Goal: Task Accomplishment & Management: Manage account settings

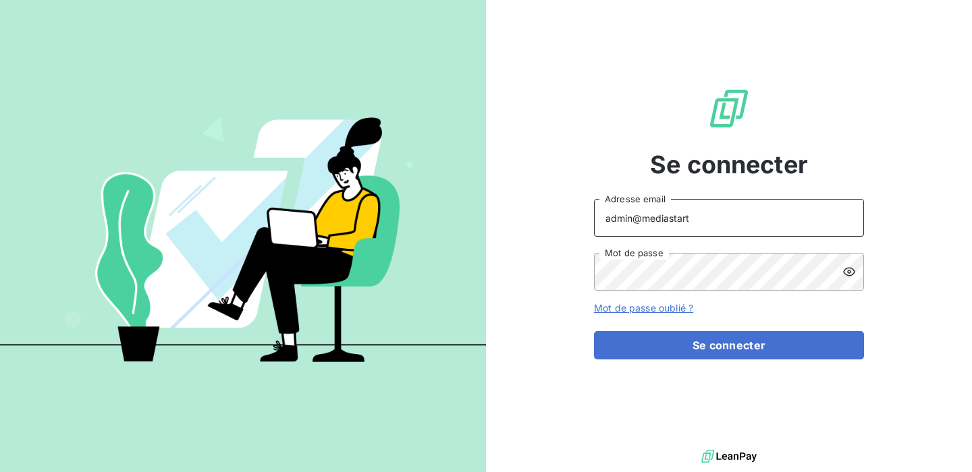
drag, startPoint x: 688, startPoint y: 225, endPoint x: 643, endPoint y: 219, distance: 45.6
click at [643, 219] on input "admin@mediastart" at bounding box center [729, 218] width 270 height 38
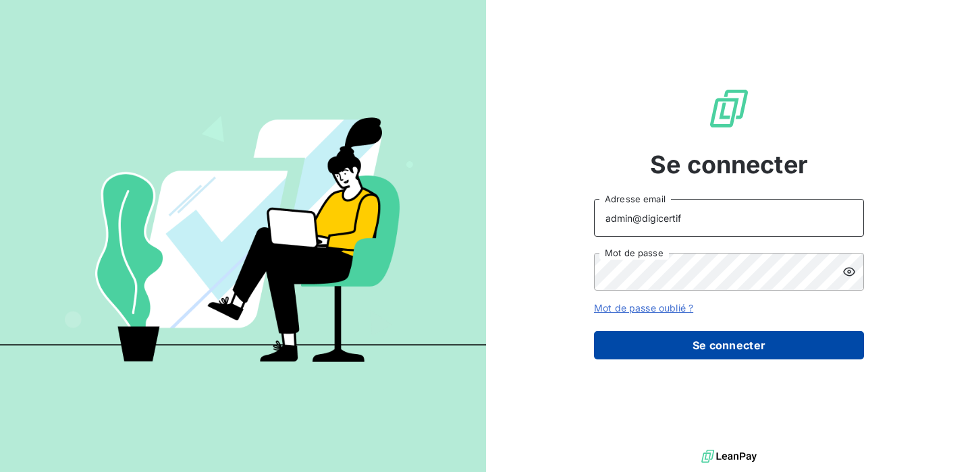
type input "admin@digicertif"
click at [726, 343] on button "Se connecter" at bounding box center [729, 345] width 270 height 28
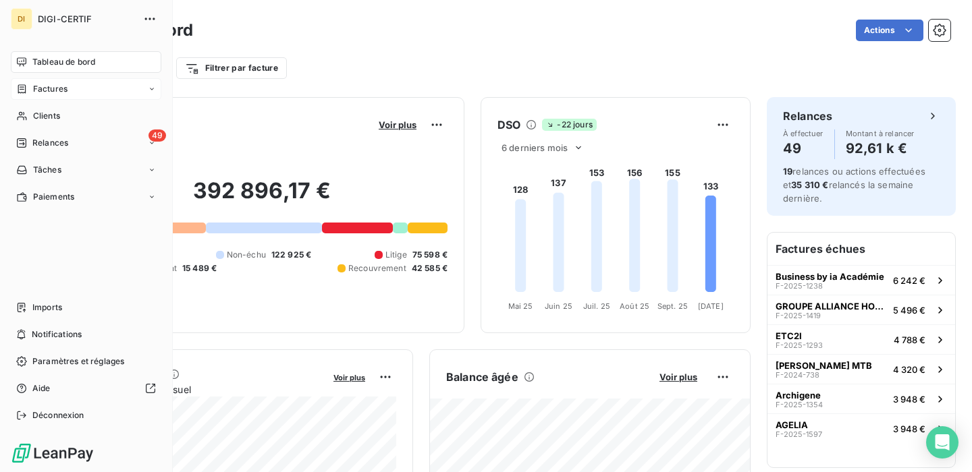
click at [64, 89] on span "Factures" at bounding box center [50, 89] width 34 height 12
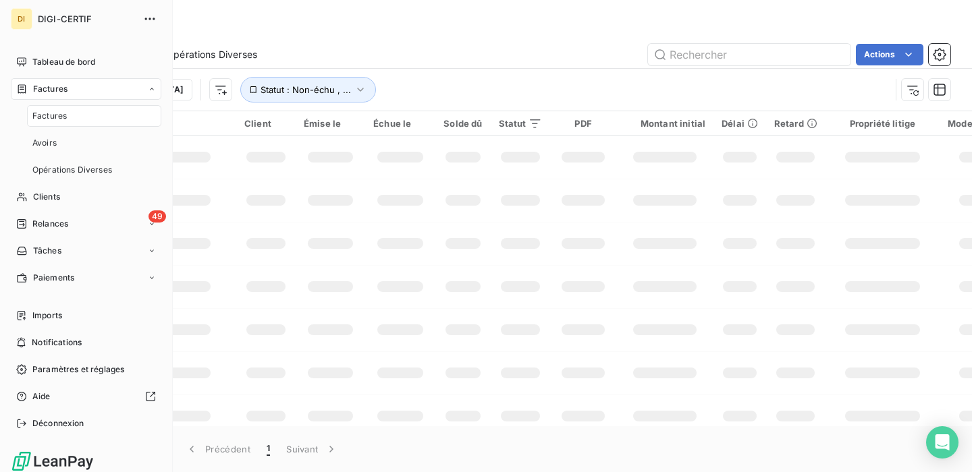
click at [62, 114] on span "Factures" at bounding box center [49, 116] width 34 height 12
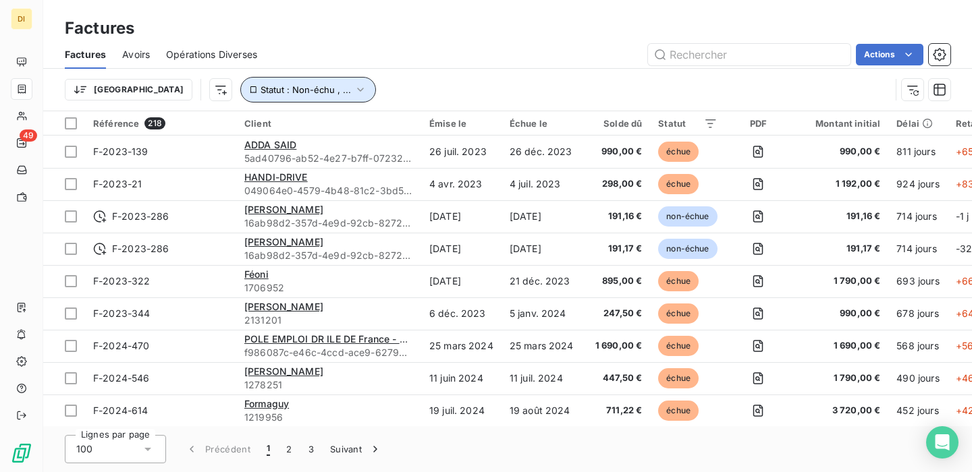
click at [354, 87] on icon "button" at bounding box center [360, 89] width 13 height 13
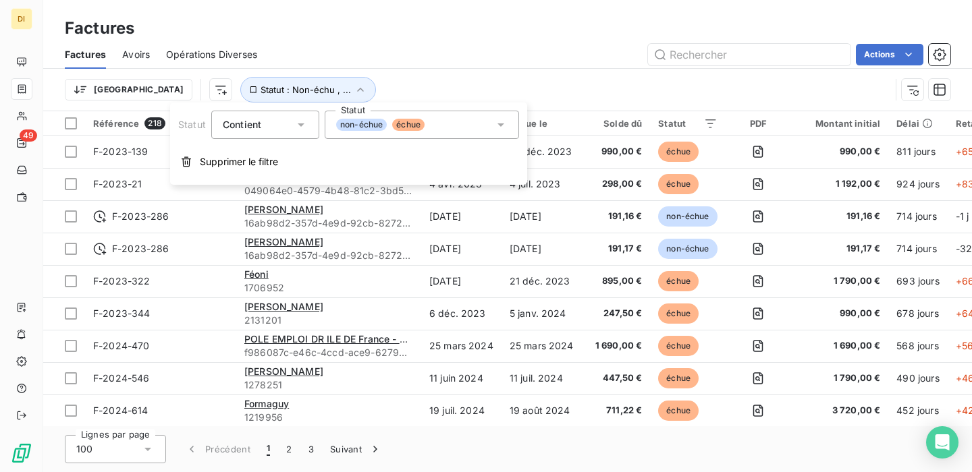
click at [430, 130] on div "non-échue échue" at bounding box center [422, 125] width 194 height 28
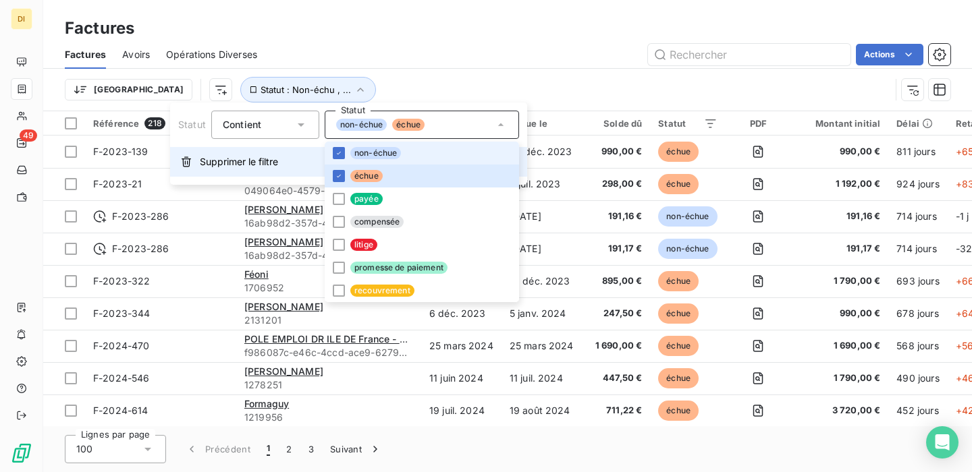
click at [248, 165] on span "Supprimer le filtre" at bounding box center [239, 161] width 78 height 13
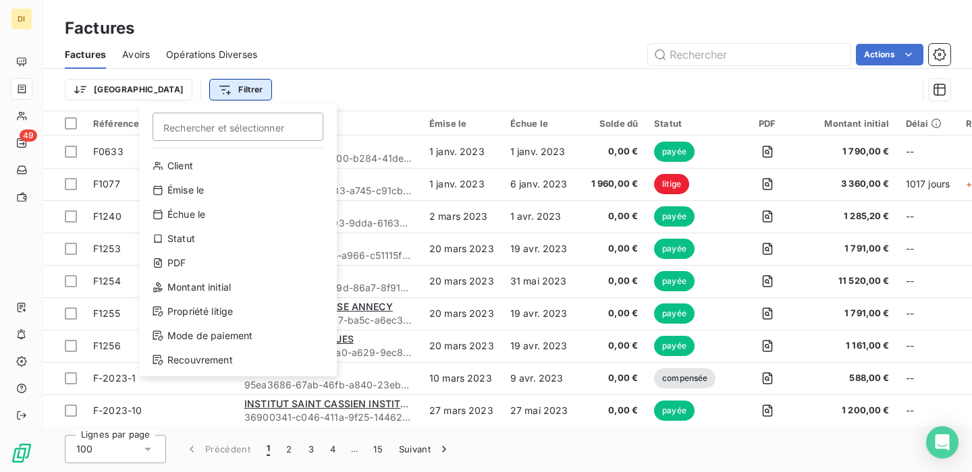
click at [175, 82] on html "DI 49 Factures Factures Avoirs Opérations Diverses Actions Trier Filtrer Recher…" at bounding box center [486, 236] width 972 height 472
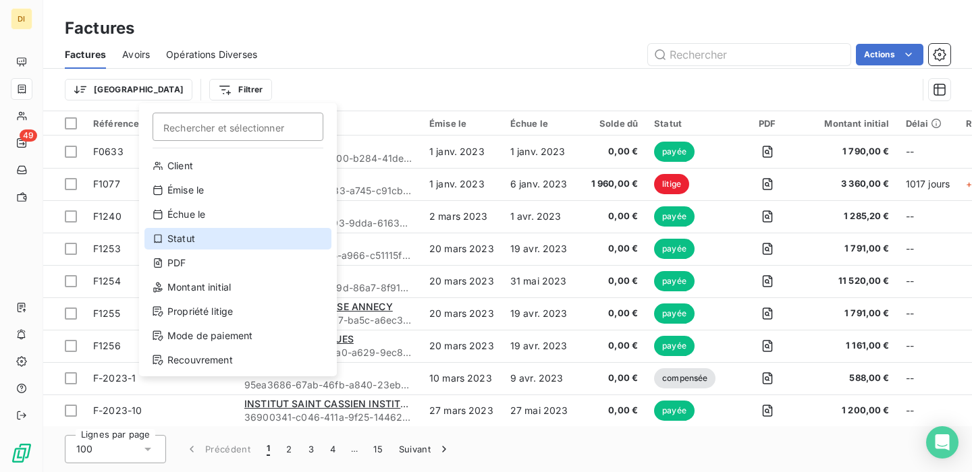
click at [190, 236] on div "Statut" at bounding box center [237, 239] width 187 height 22
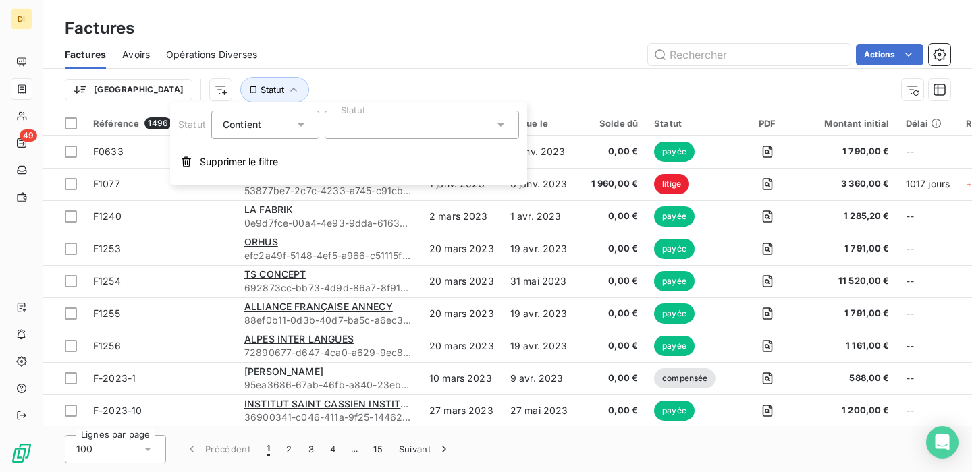
click at [385, 132] on div at bounding box center [422, 125] width 194 height 28
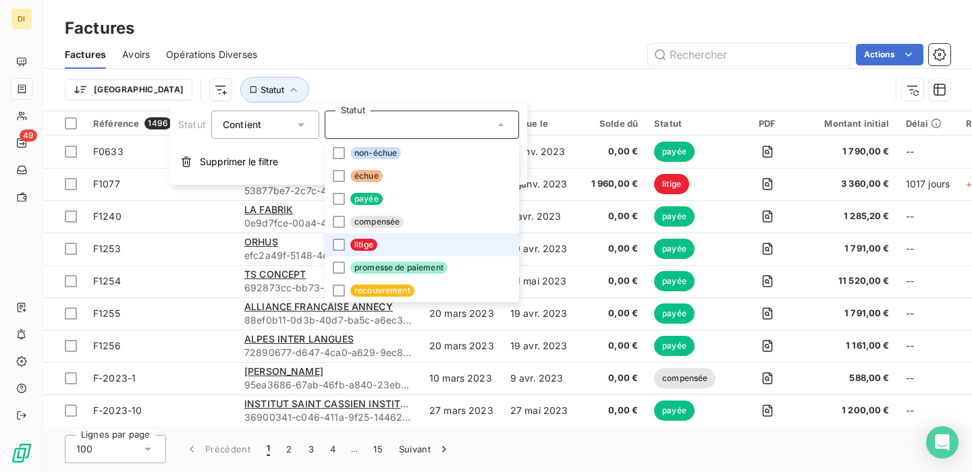
click at [358, 242] on span "litige" at bounding box center [363, 245] width 27 height 12
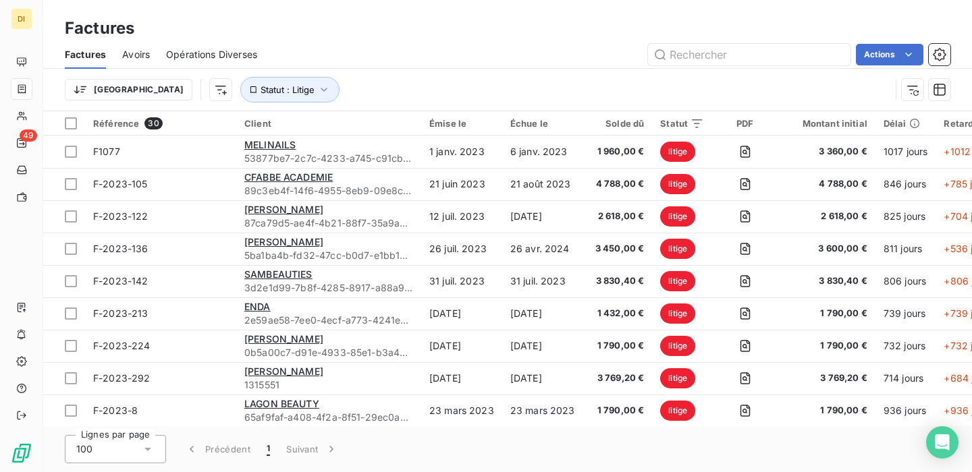
click at [409, 39] on div "Factures" at bounding box center [507, 28] width 928 height 24
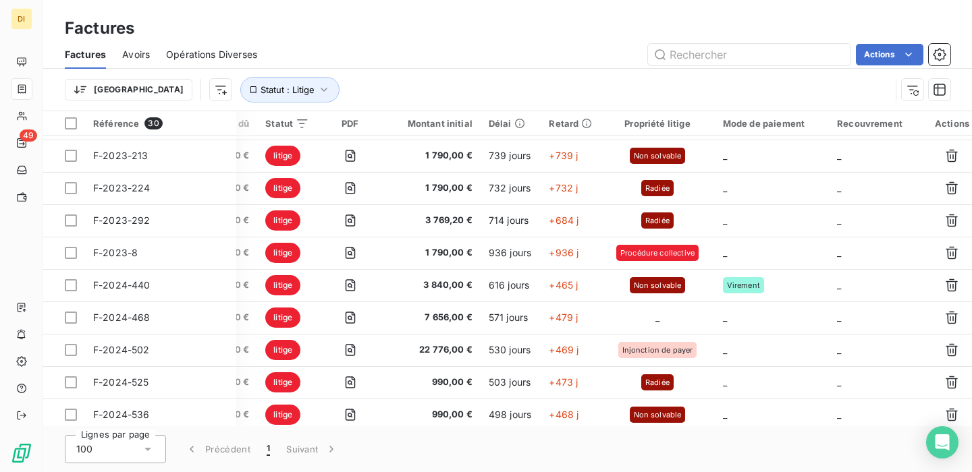
scroll to position [0, 395]
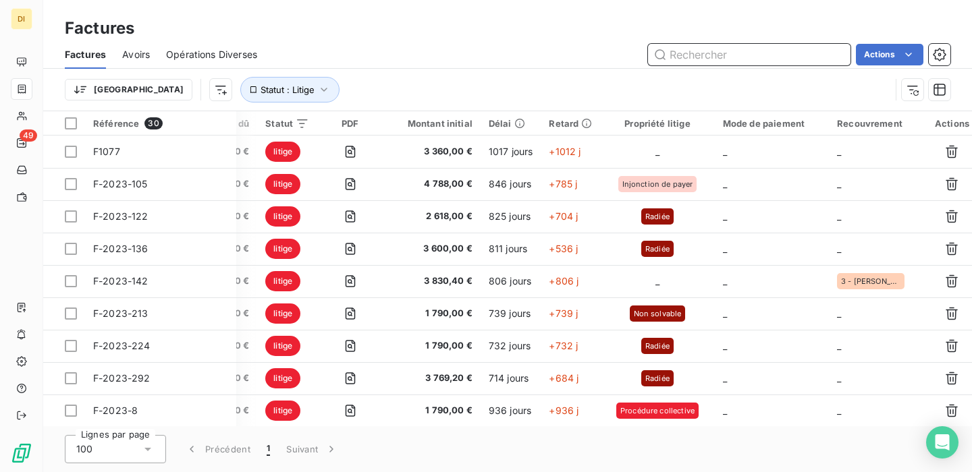
click at [720, 57] on input "text" at bounding box center [749, 55] width 202 height 22
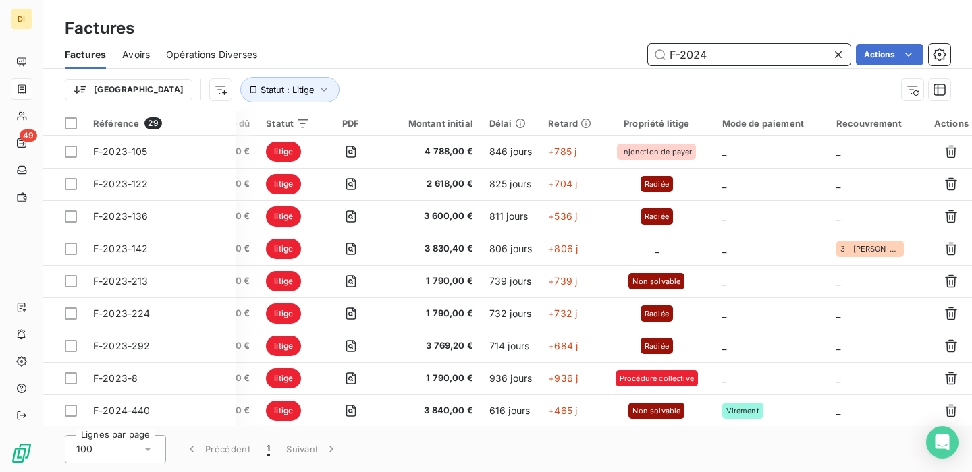
scroll to position [0, 223]
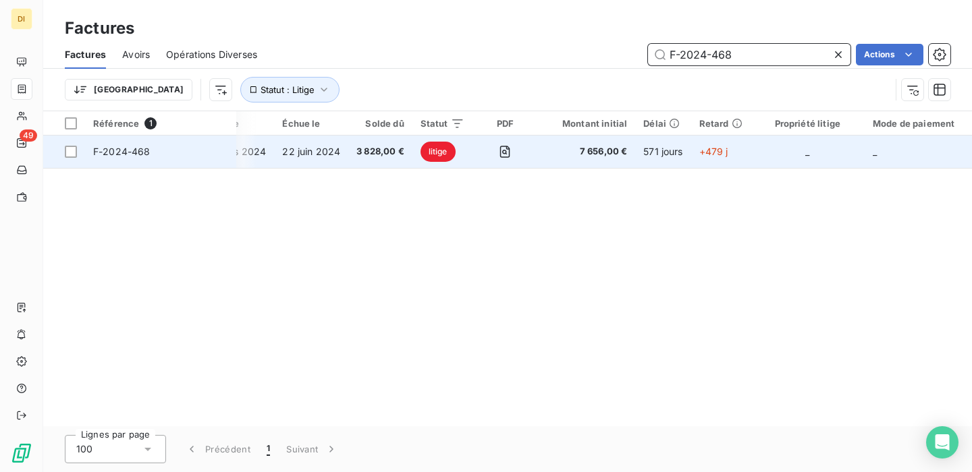
type input "F-2024-468"
click at [220, 142] on td "F-2024-468" at bounding box center [160, 152] width 151 height 32
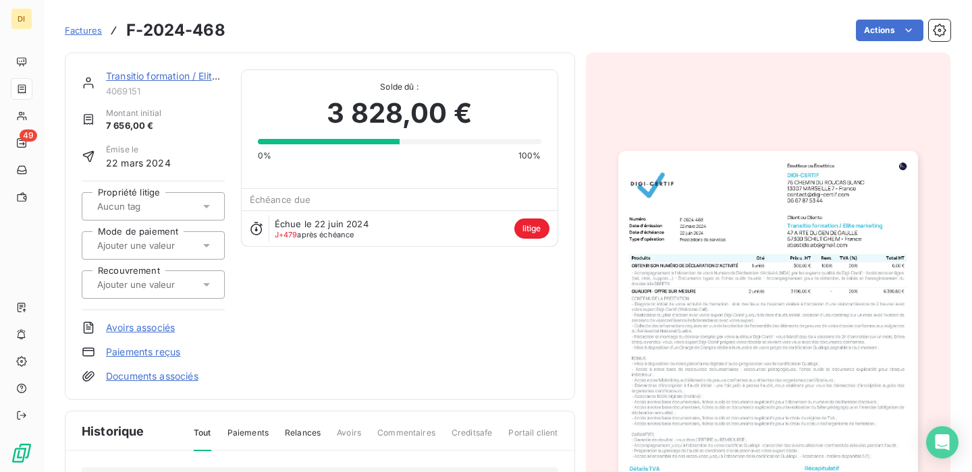
click at [191, 206] on div at bounding box center [146, 207] width 107 height 18
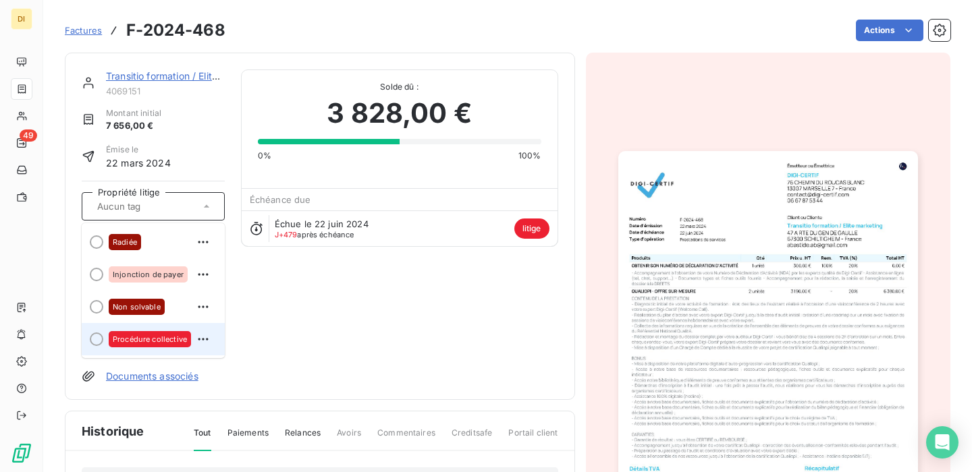
click at [174, 337] on span "Procédure collective" at bounding box center [150, 339] width 74 height 8
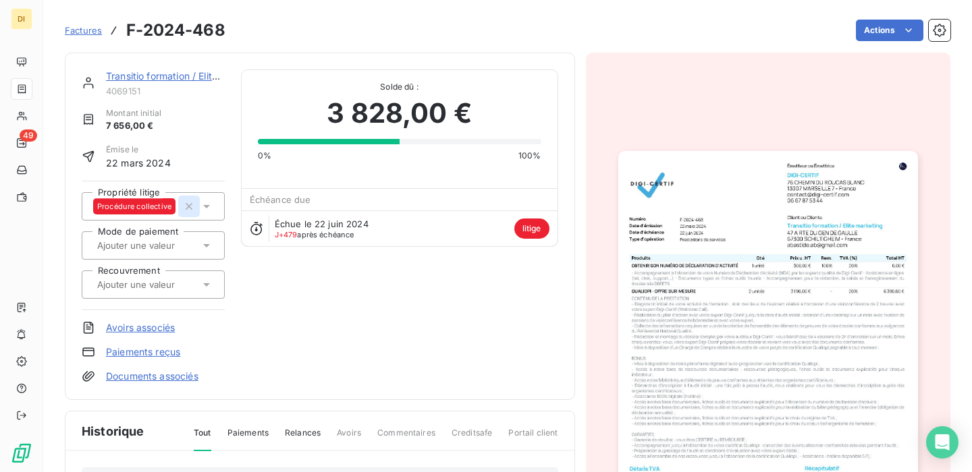
click at [190, 204] on icon "button" at bounding box center [189, 206] width 7 height 7
